Goal: Information Seeking & Learning: Find specific fact

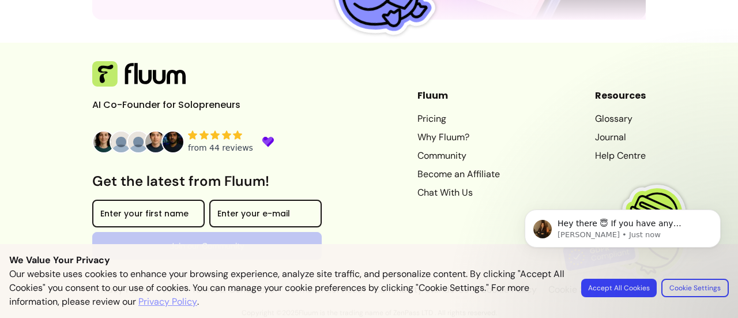
click at [637, 289] on body "Hey there 😇 If you have any question about what you can do with Fluum, I'm here…" at bounding box center [622, 249] width 221 height 118
click at [614, 282] on body "Hey there 😇 If you have any question about what you can do with Fluum, I'm here…" at bounding box center [622, 249] width 221 height 118
click at [608, 287] on body "Hey there 😇 If you have any question about what you can do with Fluum, I'm here…" at bounding box center [622, 249] width 221 height 118
click at [695, 287] on body "Hey there 😇 If you have any question about what you can do with Fluum, I'm here…" at bounding box center [622, 249] width 221 height 118
click at [718, 208] on button "Dismiss notification" at bounding box center [717, 212] width 15 height 15
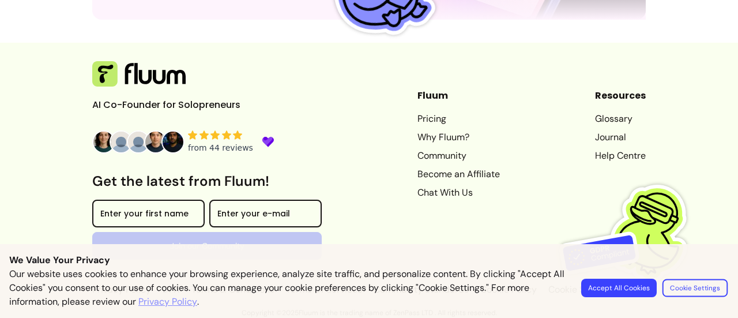
click at [671, 287] on button "Cookie Settings" at bounding box center [695, 288] width 65 height 18
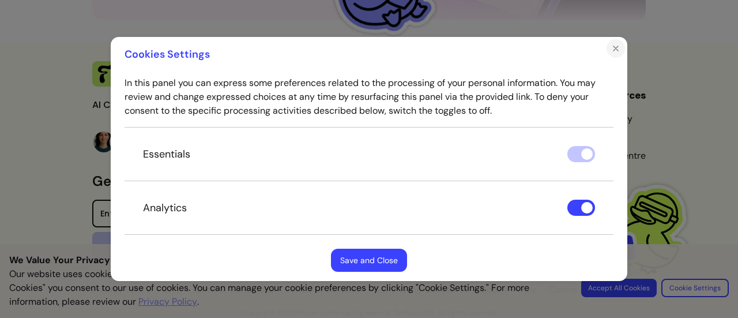
click at [616, 46] on icon "Close" at bounding box center [615, 48] width 9 height 9
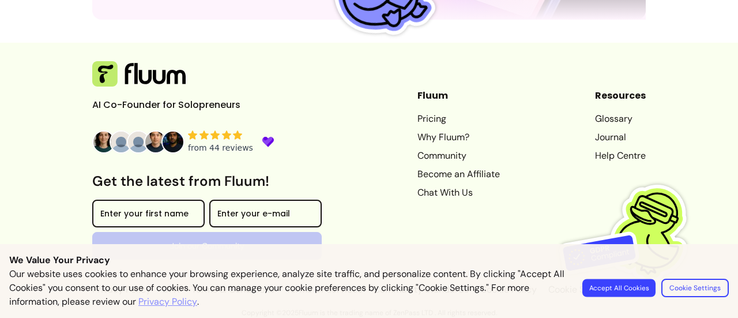
click at [603, 285] on button "Accept All Cookies" at bounding box center [618, 288] width 73 height 18
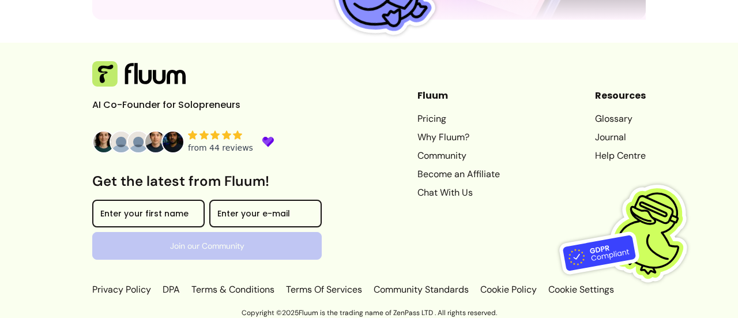
click at [108, 288] on link "Privacy Policy" at bounding box center [122, 290] width 61 height 14
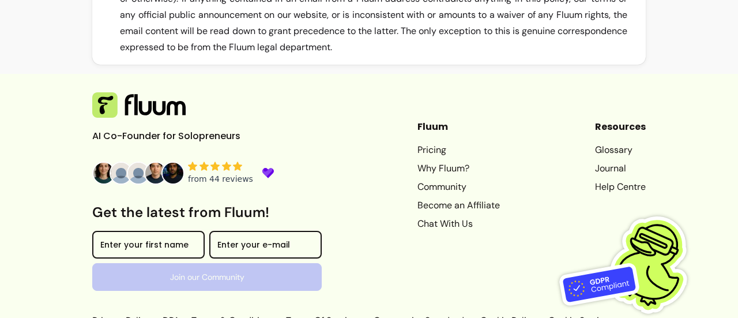
scroll to position [5040, 0]
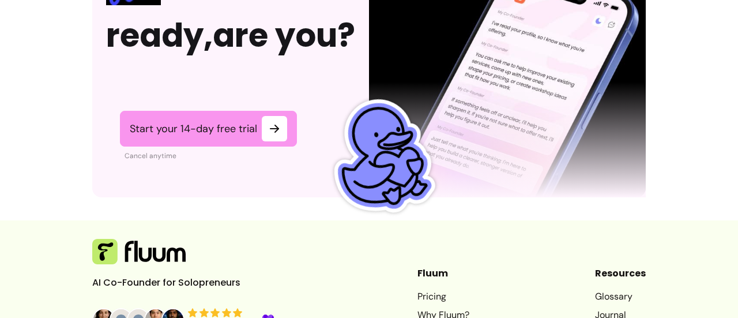
scroll to position [3167, 0]
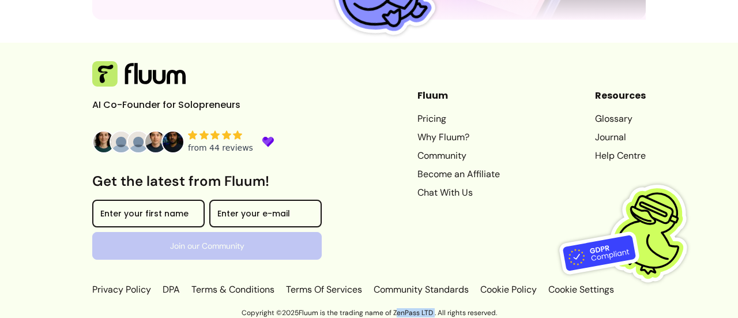
drag, startPoint x: 389, startPoint y: 310, endPoint x: 427, endPoint y: 311, distance: 38.6
click at [427, 311] on p "Copyright © 2025 Fluum is the trading name of ZenPass LTD . All rights reserved." at bounding box center [369, 312] width 738 height 9
copy p "ZenPass LTD"
